Goal: Navigation & Orientation: Find specific page/section

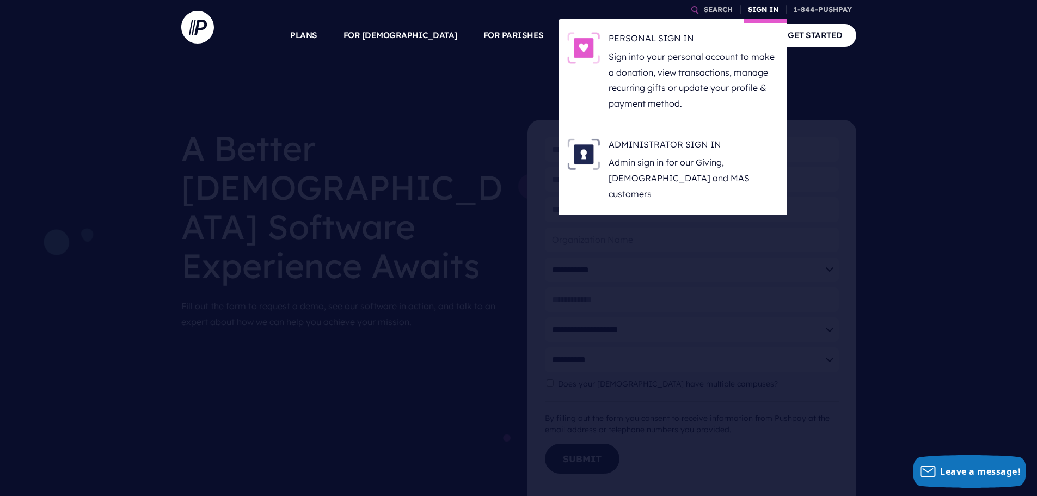
click at [768, 12] on link "SIGN IN" at bounding box center [763, 9] width 39 height 19
click at [652, 41] on h6 "PERSONAL SIGN IN" at bounding box center [694, 40] width 170 height 16
click at [699, 138] on h6 "ADMINISTRATOR SIGN IN" at bounding box center [694, 146] width 170 height 16
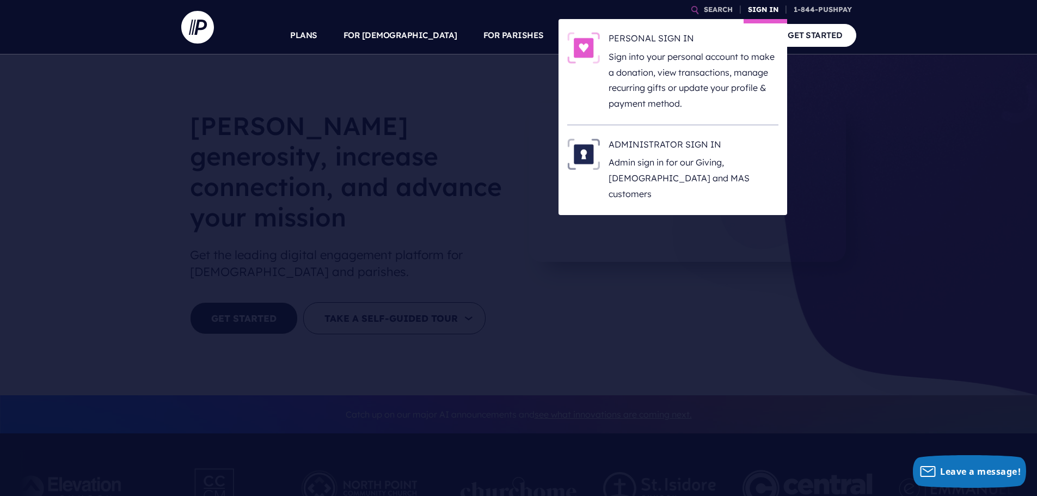
click at [768, 9] on link "SIGN IN" at bounding box center [763, 9] width 39 height 19
click at [584, 47] on img at bounding box center [583, 48] width 33 height 32
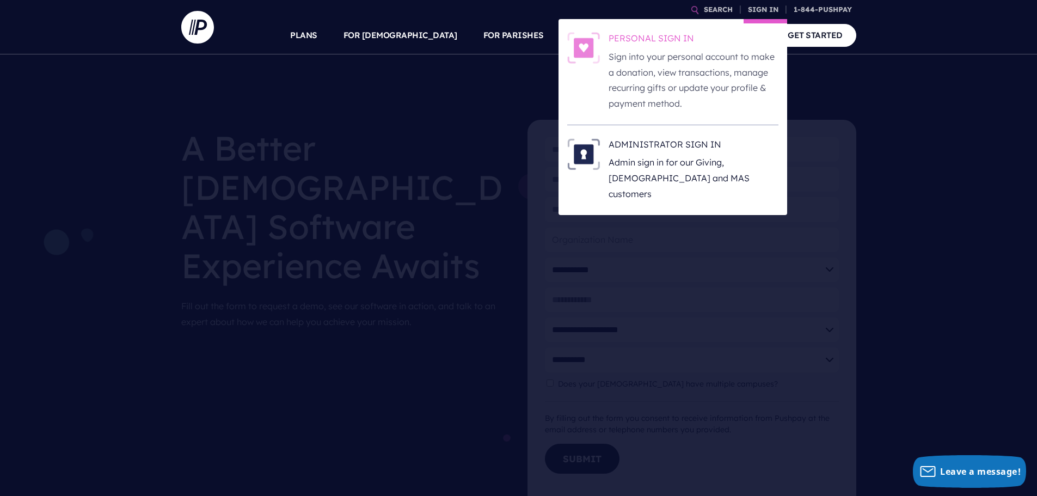
click at [579, 45] on img at bounding box center [583, 48] width 33 height 32
